Goal: Information Seeking & Learning: Learn about a topic

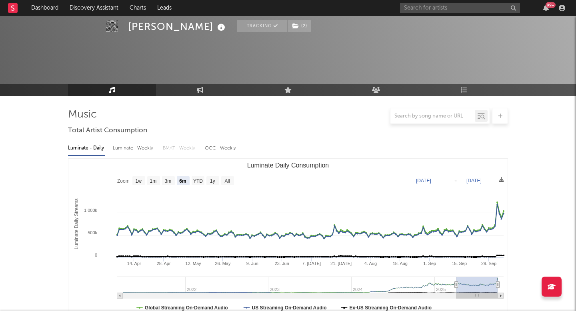
select select "6m"
select select "1w"
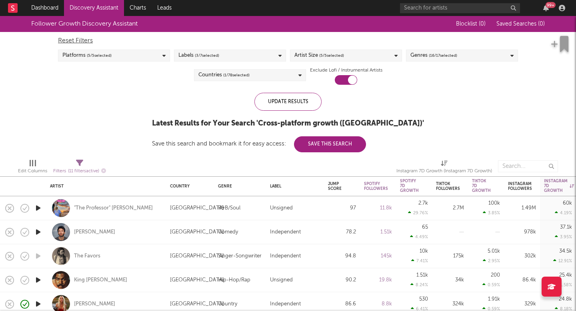
click at [71, 8] on link "Discovery Assistant" at bounding box center [94, 8] width 60 height 16
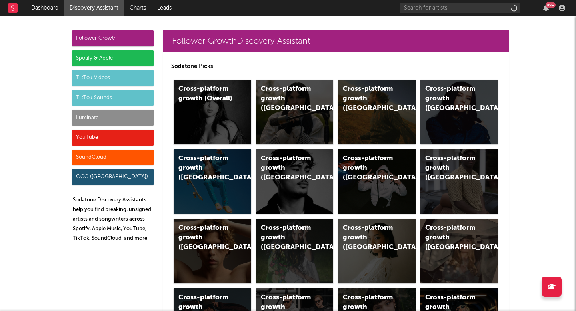
click at [101, 114] on div "Luminate" at bounding box center [113, 118] width 82 height 16
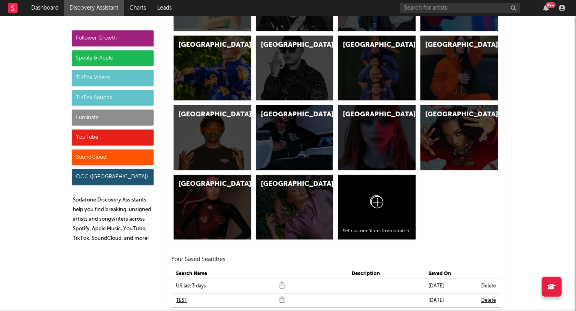
scroll to position [3875, 0]
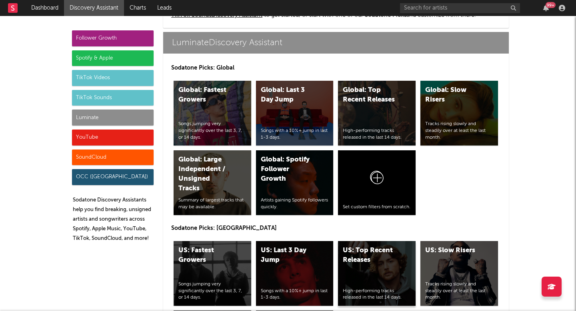
click at [345, 278] on div "US: Top Recent Releases High-performing tracks released in the last 14 days." at bounding box center [377, 273] width 78 height 65
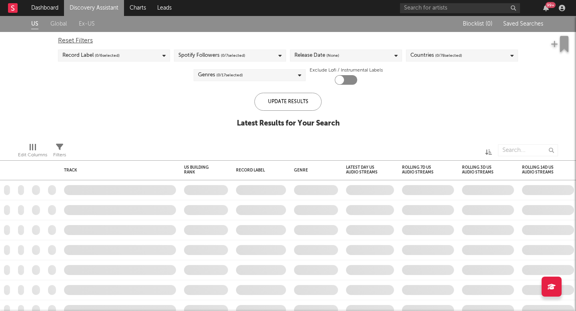
checkbox input "true"
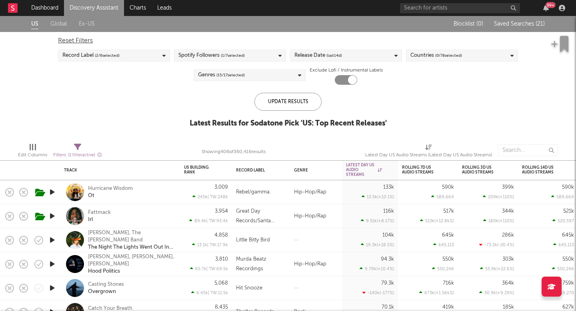
click at [102, 4] on link "Discovery Assistant" at bounding box center [94, 8] width 60 height 16
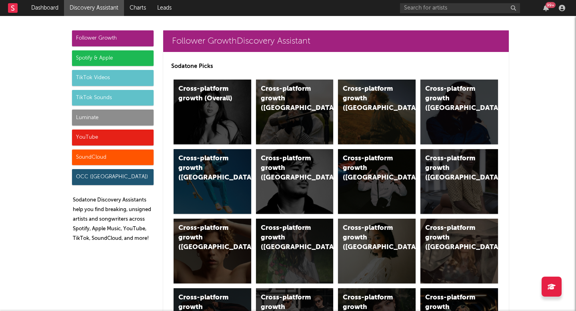
click at [131, 120] on div "Luminate" at bounding box center [113, 118] width 82 height 16
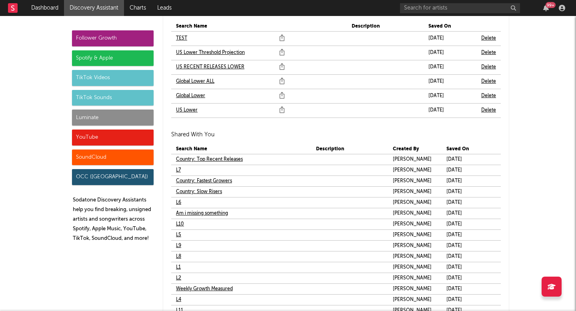
scroll to position [4858, 0]
click at [180, 268] on link "L1" at bounding box center [178, 268] width 5 height 10
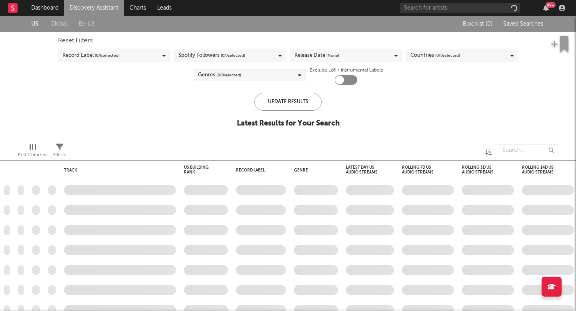
checkbox input "true"
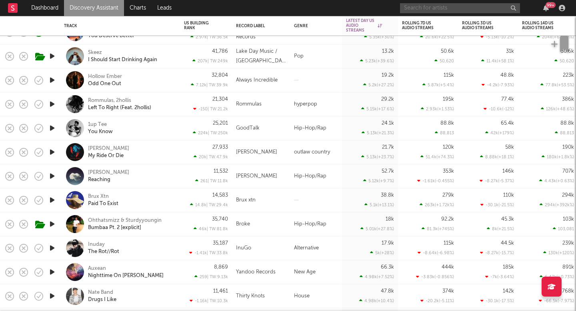
click at [426, 5] on input "text" at bounding box center [460, 8] width 120 height 10
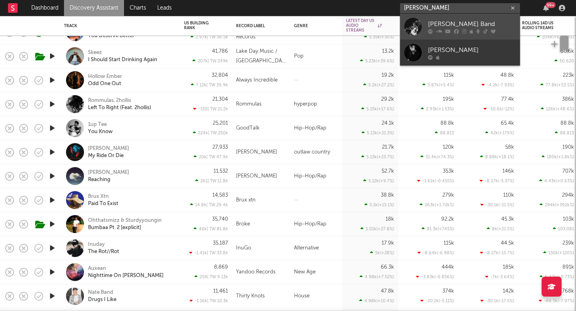
type input "[PERSON_NAME]"
click at [449, 27] on div "[PERSON_NAME] Band" at bounding box center [472, 24] width 88 height 10
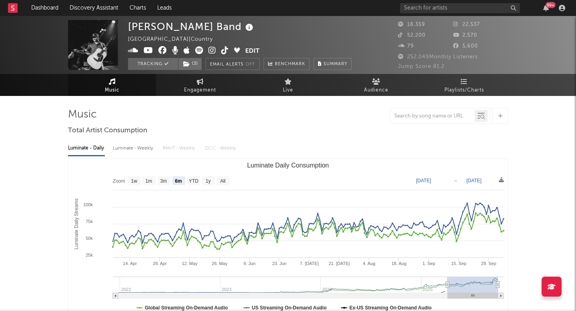
select select "6m"
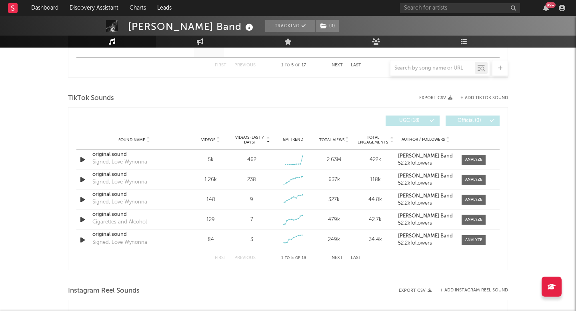
scroll to position [504, 0]
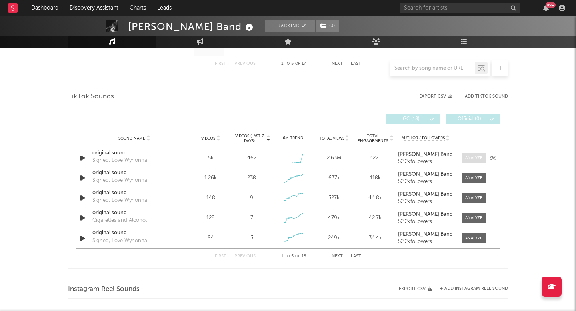
click at [469, 154] on span at bounding box center [474, 158] width 24 height 10
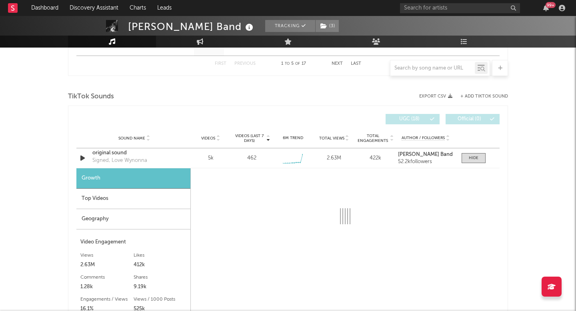
select select "1w"
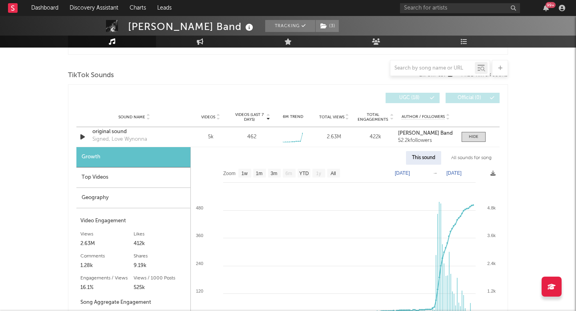
scroll to position [537, 0]
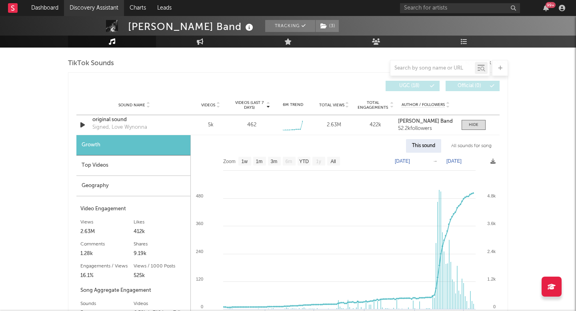
click at [115, 13] on link "Discovery Assistant" at bounding box center [94, 8] width 60 height 16
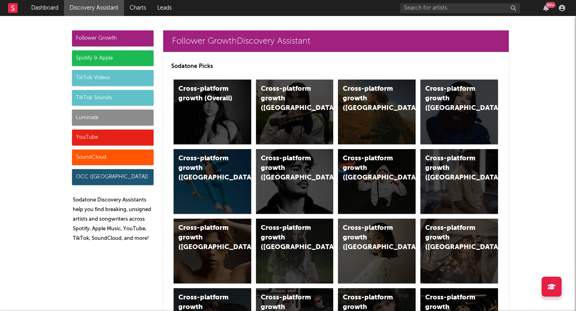
click at [149, 116] on div "Luminate" at bounding box center [113, 118] width 82 height 16
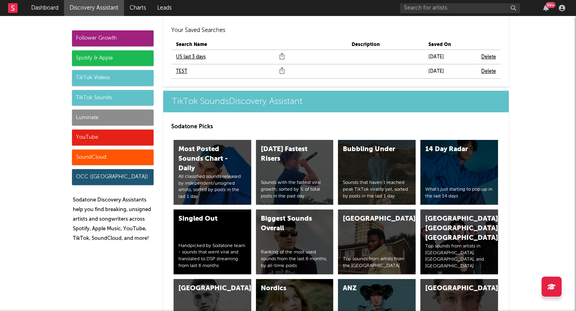
scroll to position [3875, 0]
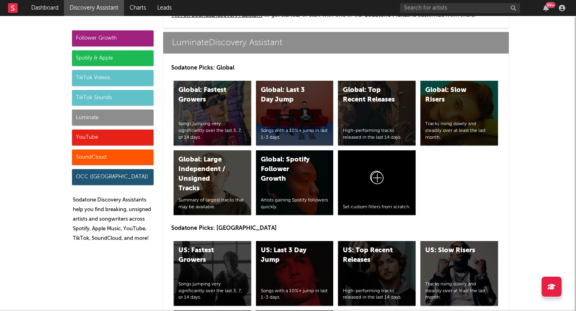
click at [131, 122] on div "Luminate" at bounding box center [113, 118] width 82 height 16
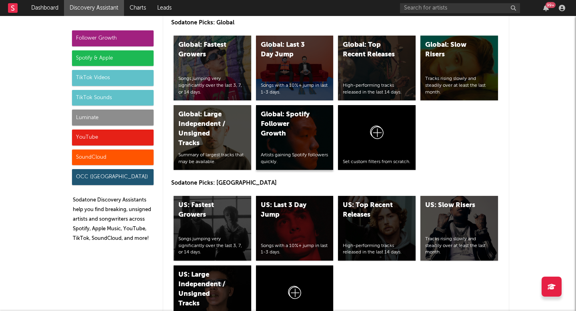
scroll to position [3942, 0]
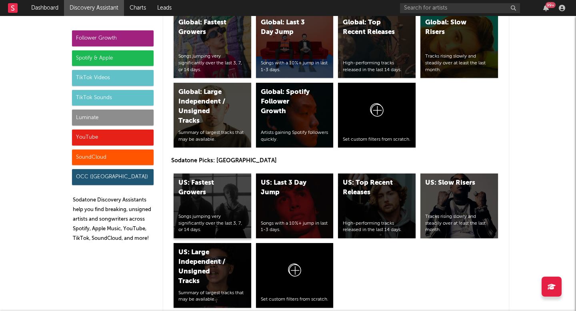
click at [229, 192] on div "US: Fastest Growers" at bounding box center [205, 187] width 54 height 19
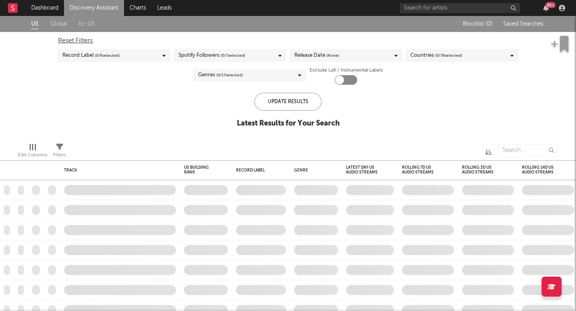
checkbox input "true"
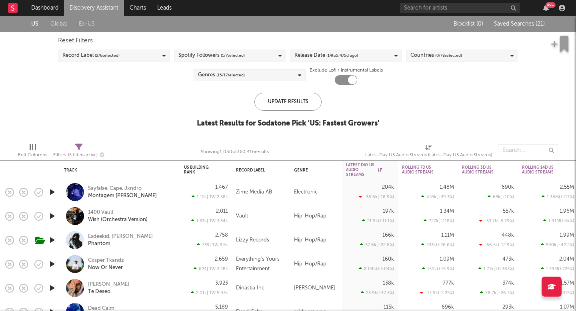
click at [105, 3] on link "Discovery Assistant" at bounding box center [94, 8] width 60 height 16
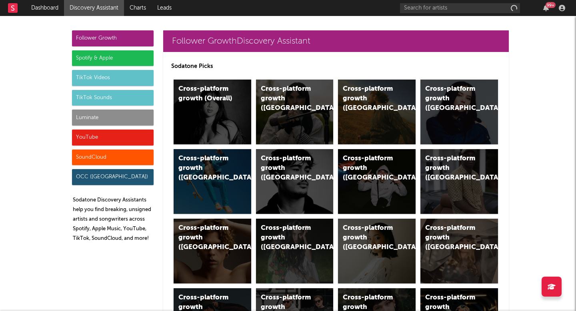
click at [102, 117] on div "Luminate" at bounding box center [113, 118] width 82 height 16
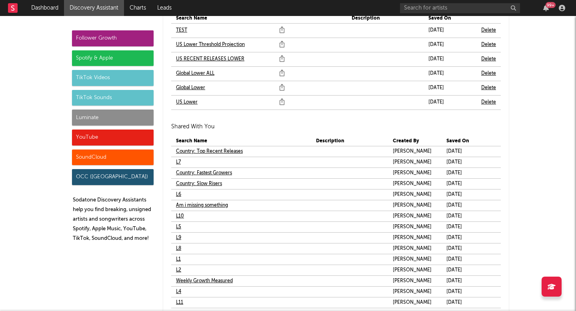
scroll to position [4869, 0]
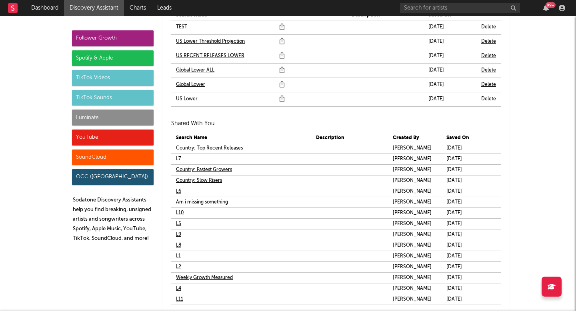
click at [186, 99] on link "US Lower" at bounding box center [187, 99] width 22 height 10
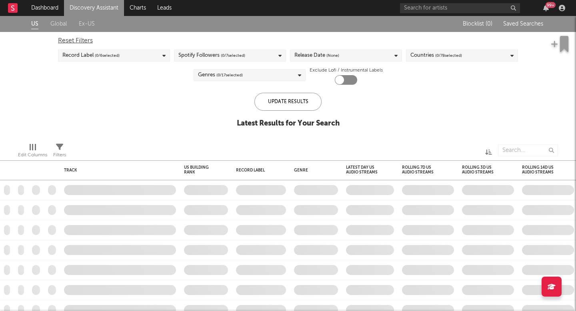
checkbox input "true"
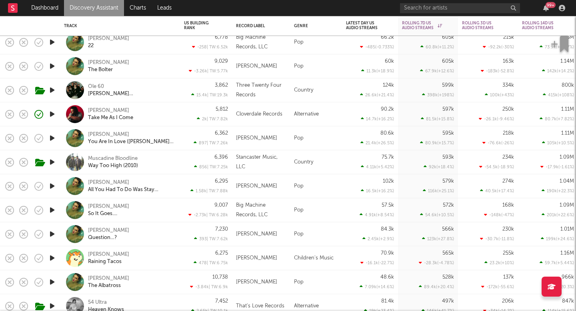
click at [220, 188] on div "1.58k | TW: 7.88k" at bounding box center [206, 190] width 44 height 5
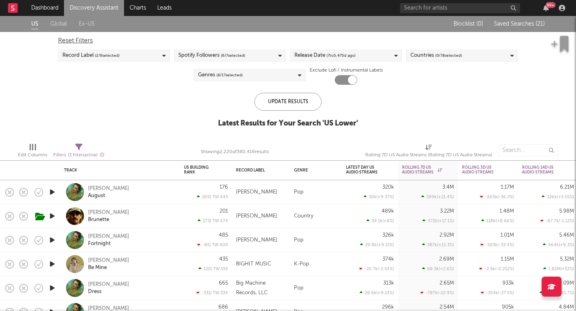
click at [241, 54] on span "( 6 / 7 selected)" at bounding box center [233, 56] width 24 height 10
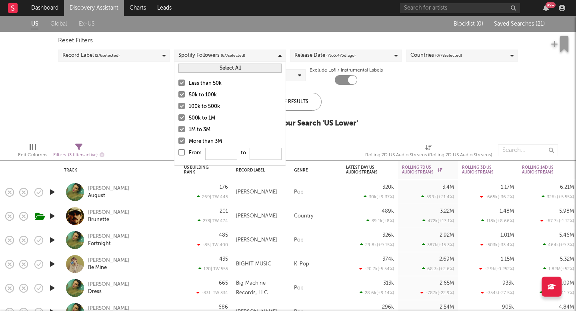
click at [180, 141] on div at bounding box center [181, 141] width 6 height 6
click at [178, 141] on input "More than 3M" at bounding box center [178, 142] width 0 height 10
click at [182, 132] on div at bounding box center [181, 129] width 6 height 6
click at [178, 132] on input "1M to 3M" at bounding box center [178, 130] width 0 height 10
click at [296, 110] on div "Update Results" at bounding box center [288, 102] width 67 height 18
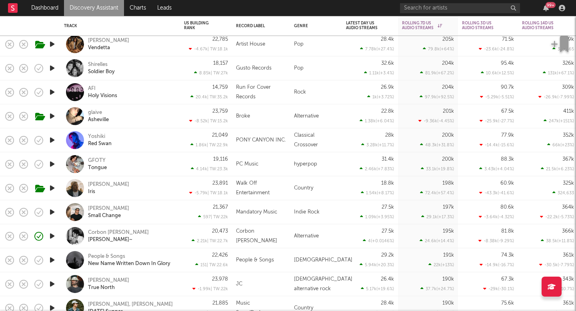
click at [111, 277] on div "[PERSON_NAME] True North" at bounding box center [120, 285] width 112 height 24
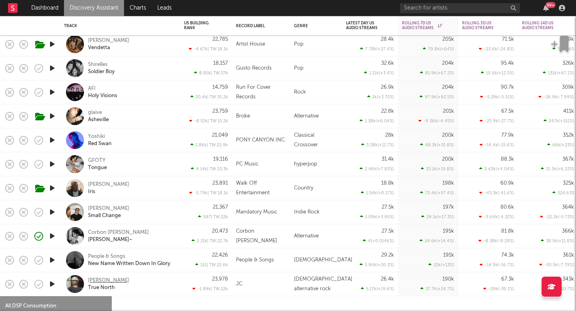
click at [113, 281] on div "[PERSON_NAME]" at bounding box center [108, 280] width 41 height 7
select select "1w"
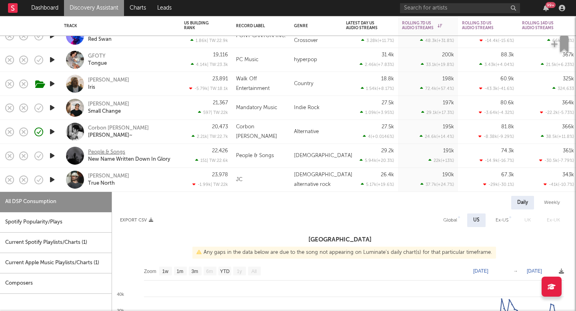
click at [117, 152] on div "People & Songs" at bounding box center [106, 152] width 37 height 7
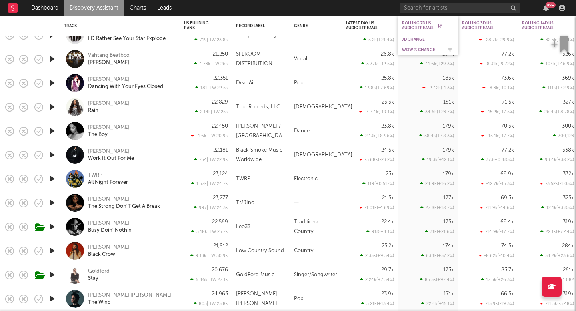
click at [411, 50] on div "WoW % Change" at bounding box center [422, 50] width 40 height 5
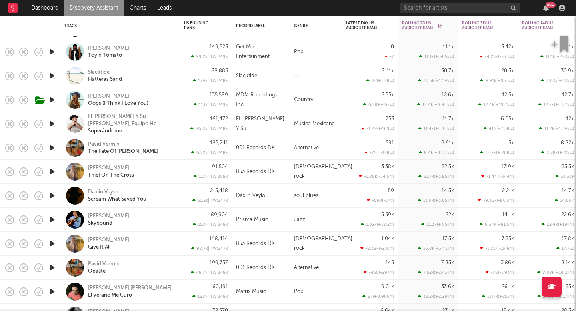
click at [110, 93] on div "[PERSON_NAME]" at bounding box center [108, 96] width 41 height 7
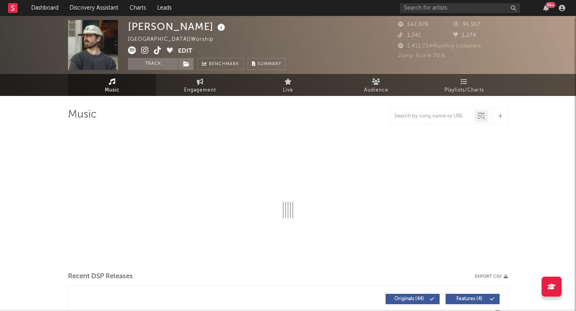
select select "6m"
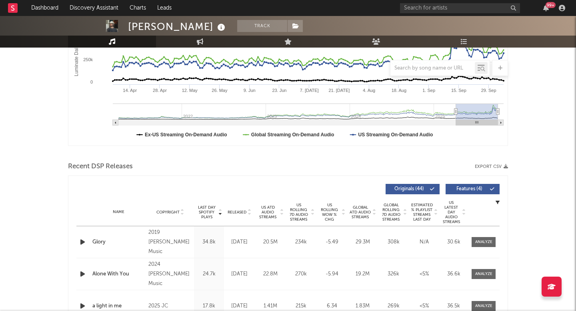
scroll to position [188, 0]
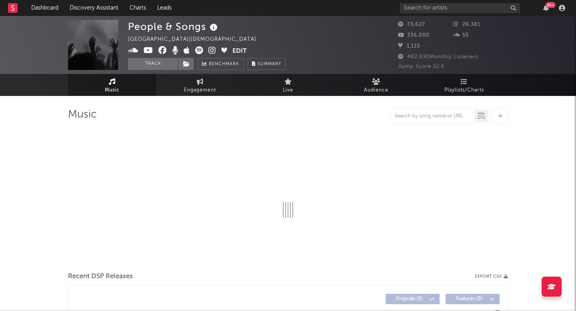
select select "6m"
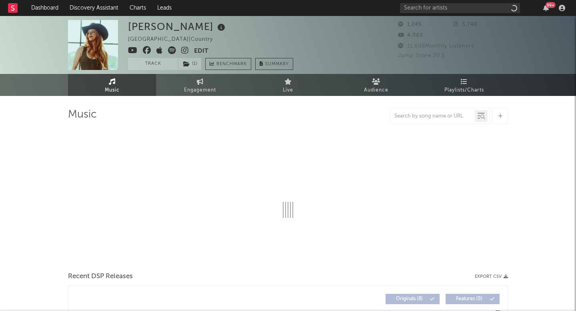
select select "6m"
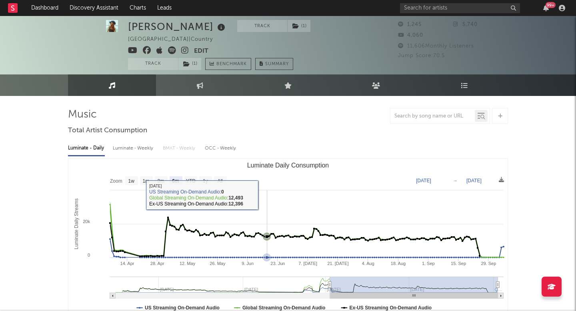
scroll to position [2, 0]
